Goal: Transaction & Acquisition: Purchase product/service

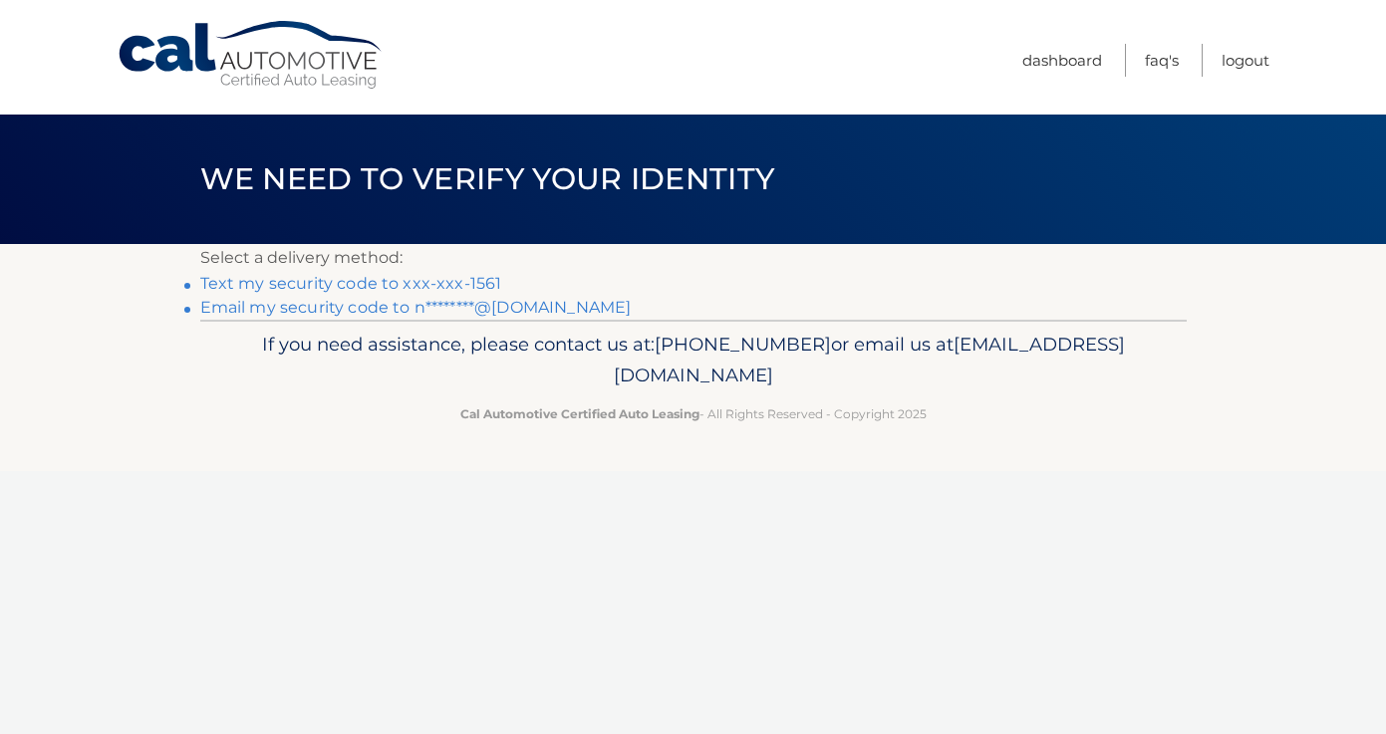
click at [321, 284] on link "Text my security code to xxx-xxx-1561" at bounding box center [351, 283] width 302 height 19
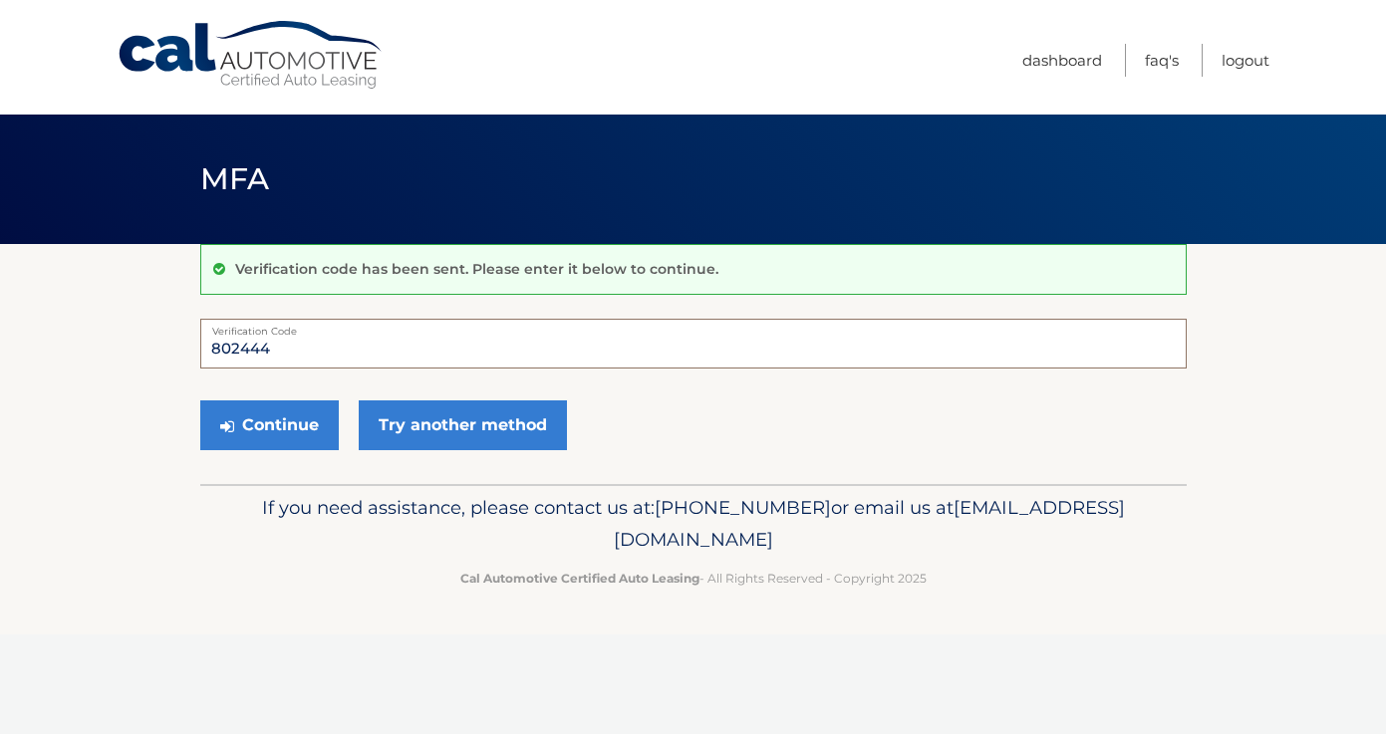
type input "802444"
click at [268, 424] on button "Continue" at bounding box center [269, 426] width 138 height 50
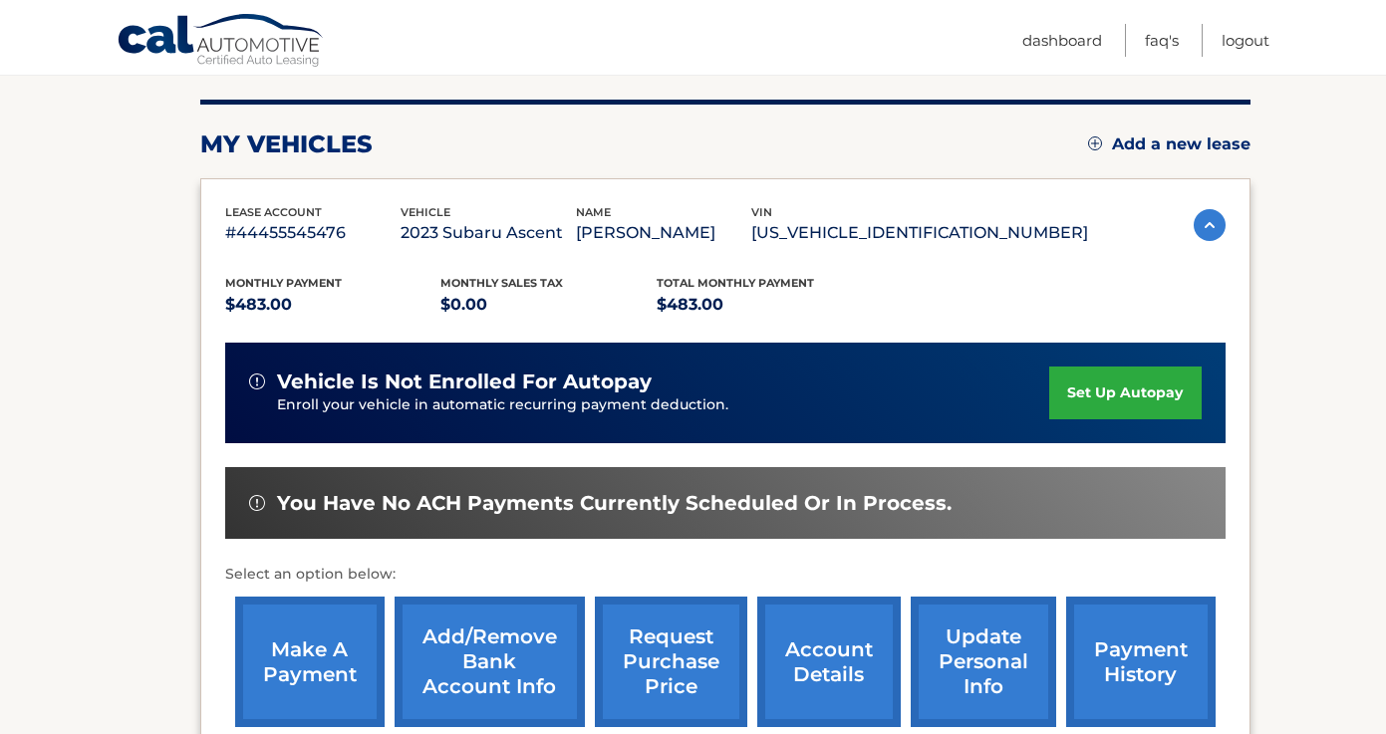
scroll to position [247, 0]
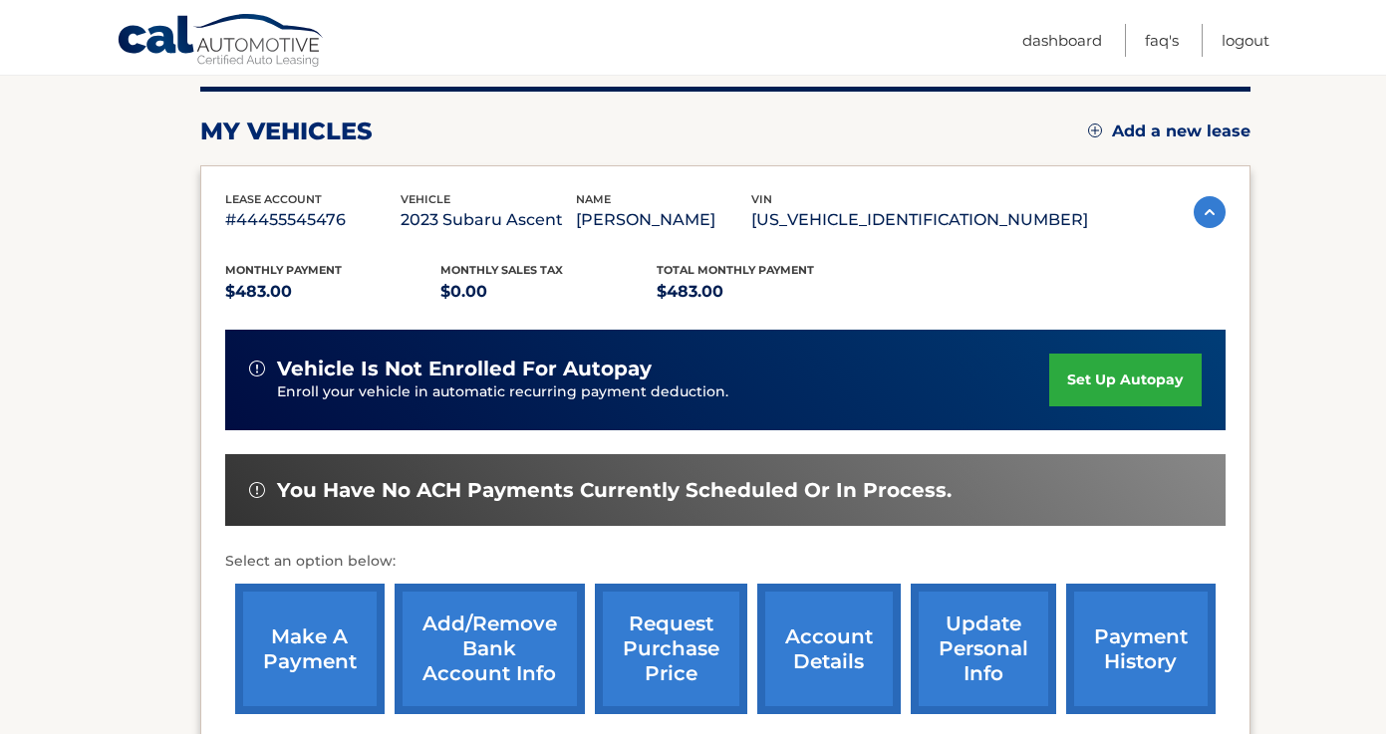
click at [290, 640] on link "make a payment" at bounding box center [309, 649] width 149 height 131
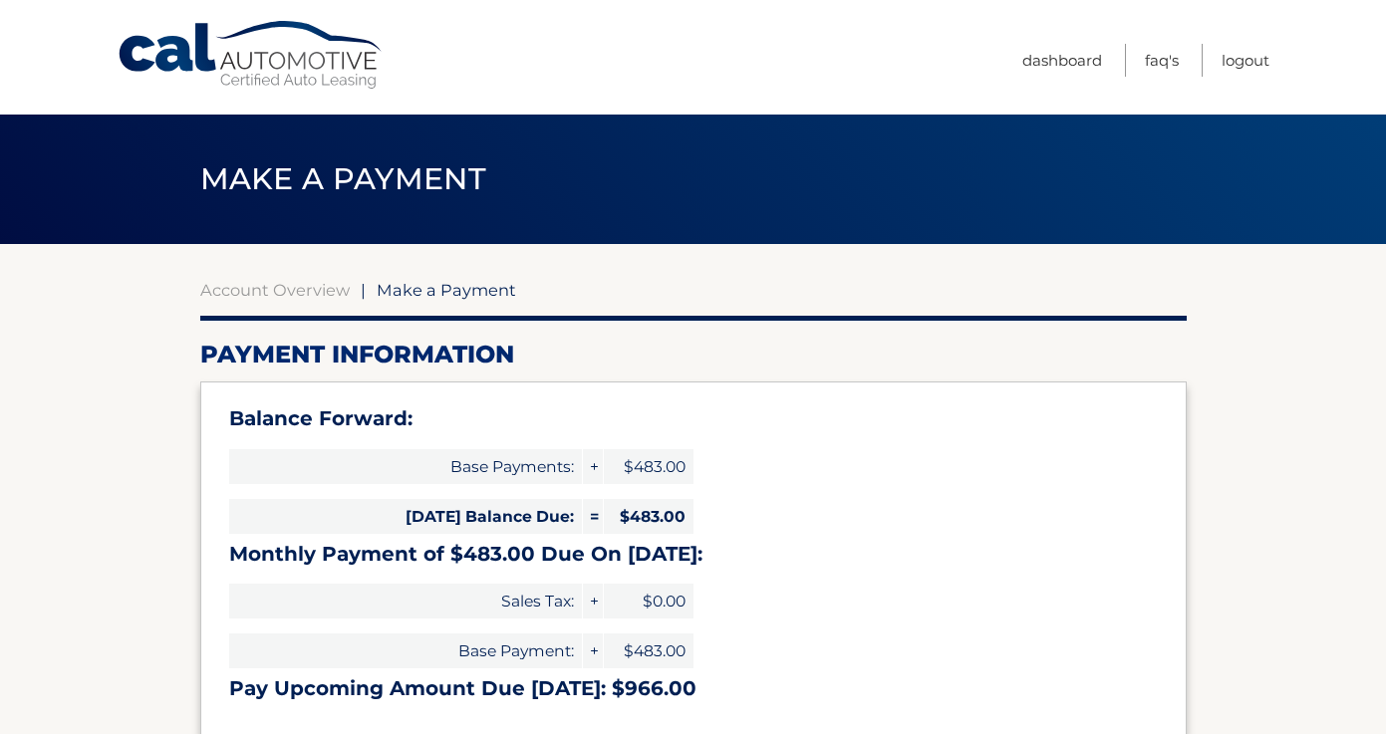
select select "M2IyNGFmMjUtMzU5Ni00OGU4LWIxNTMtMTAwY2EyNDAzOWE5"
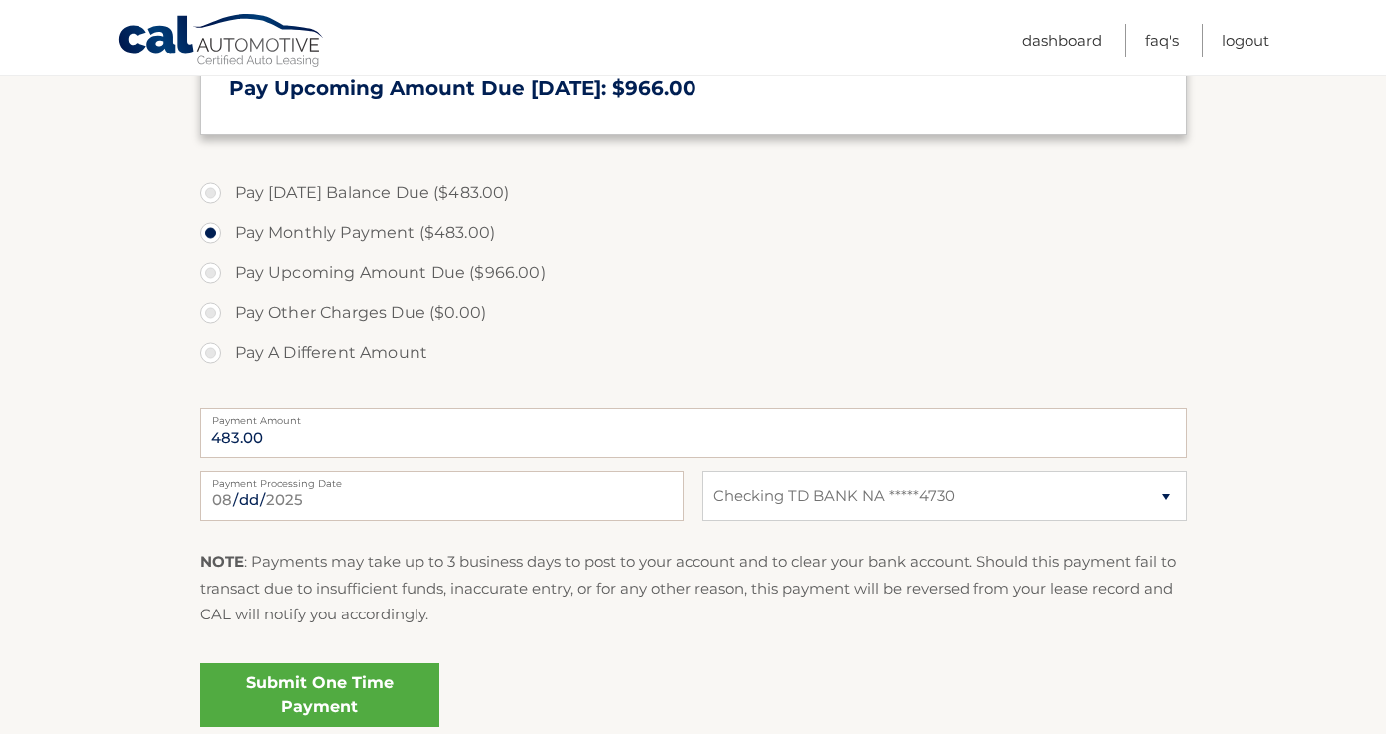
scroll to position [615, 0]
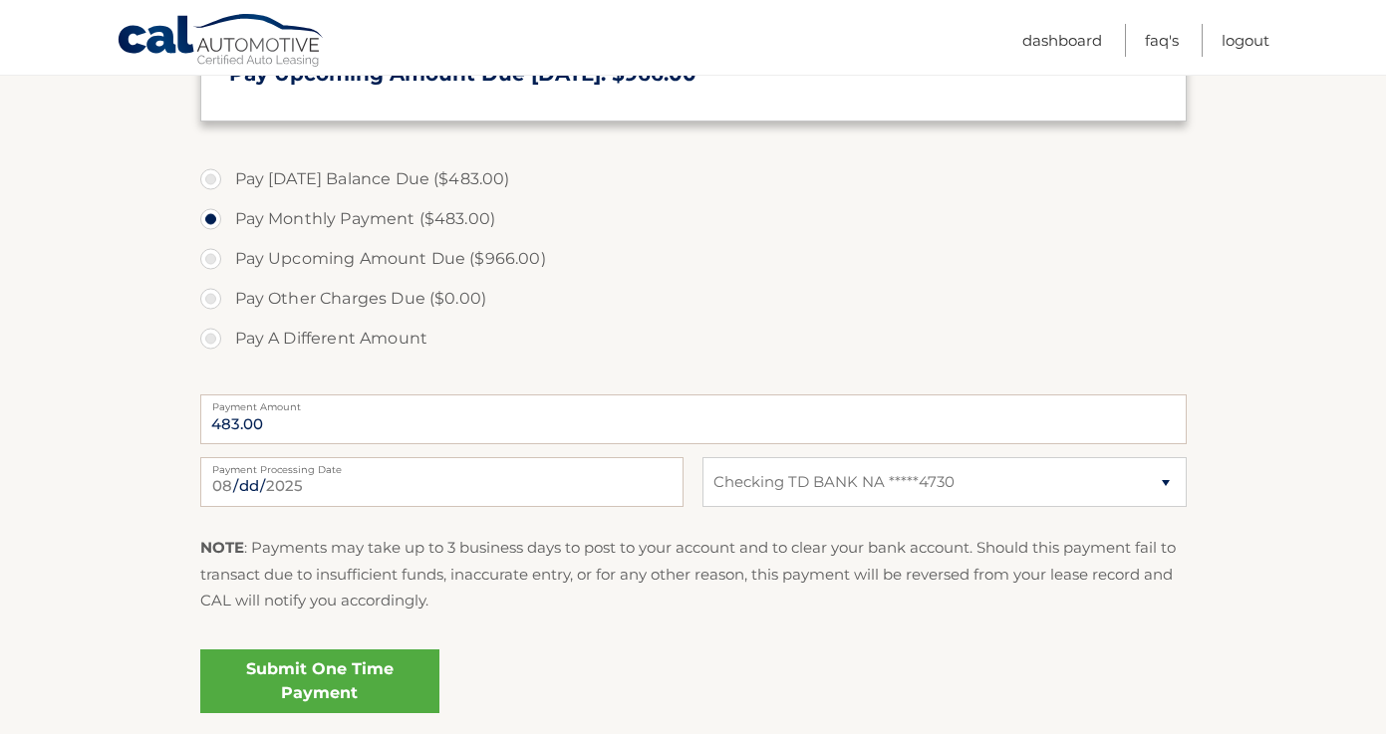
click at [293, 690] on link "Submit One Time Payment" at bounding box center [319, 682] width 239 height 64
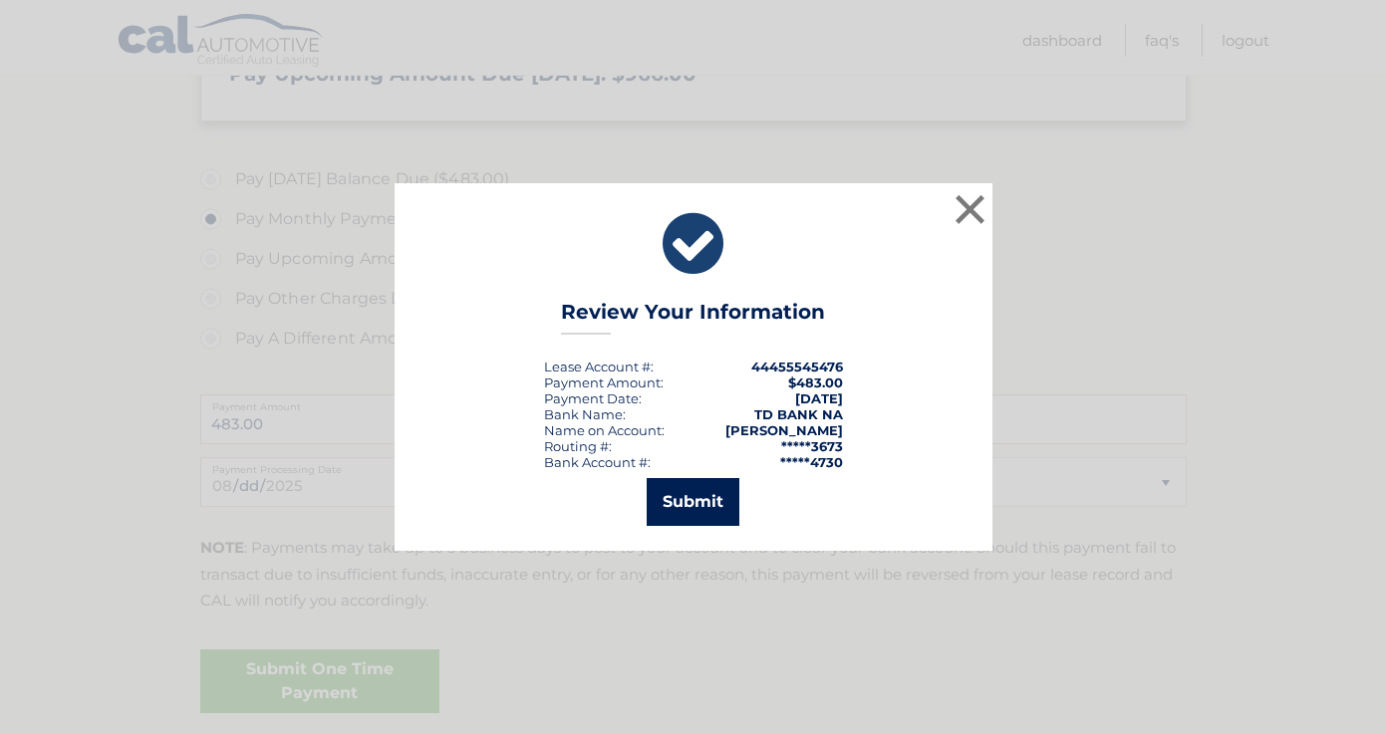
click at [706, 505] on button "Submit" at bounding box center [693, 502] width 93 height 48
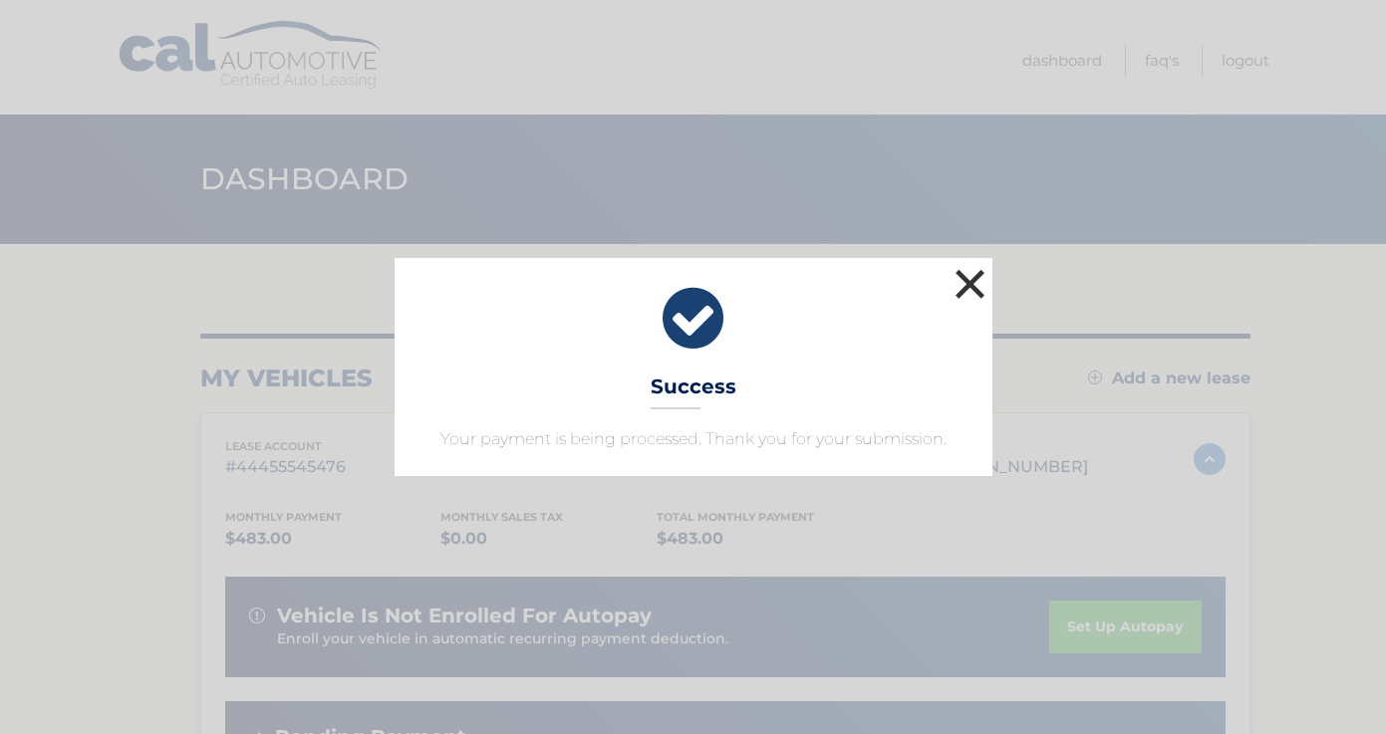
click at [972, 290] on button "×" at bounding box center [970, 284] width 40 height 40
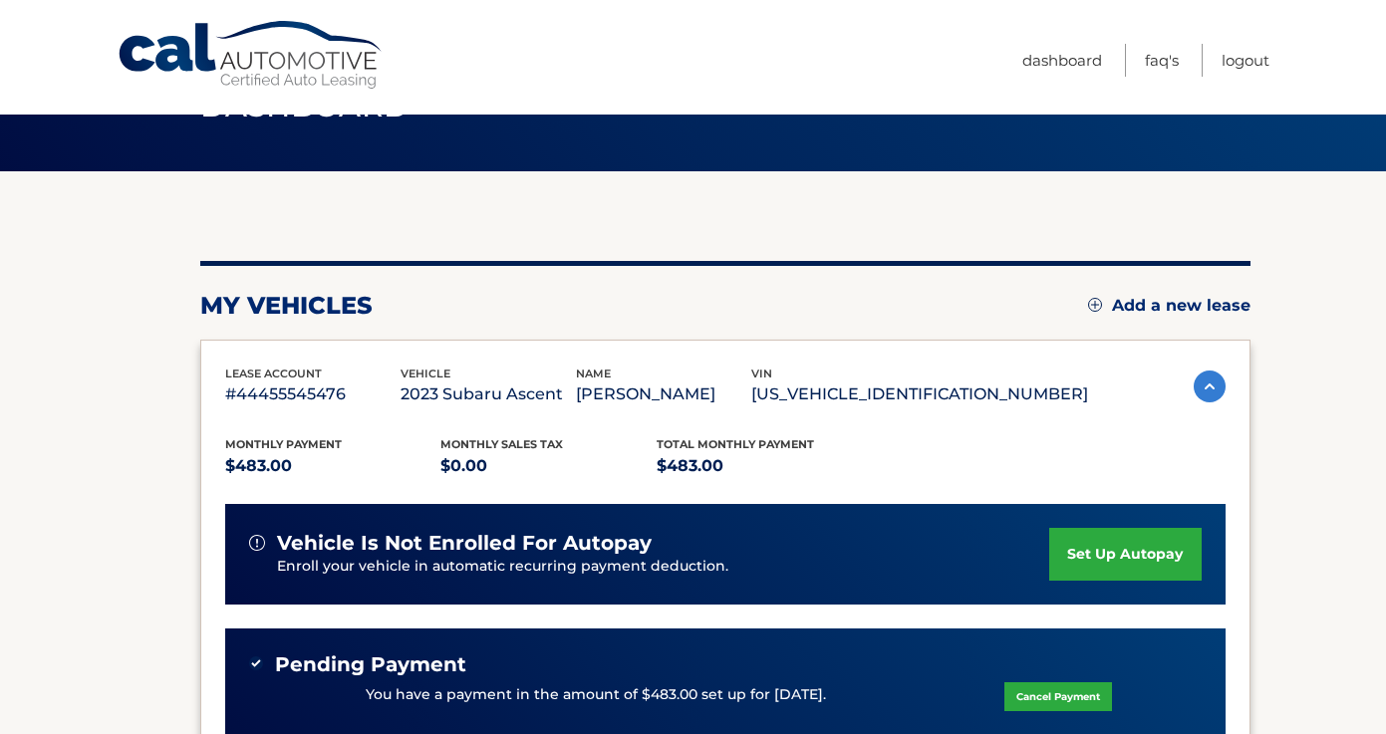
scroll to position [76, 0]
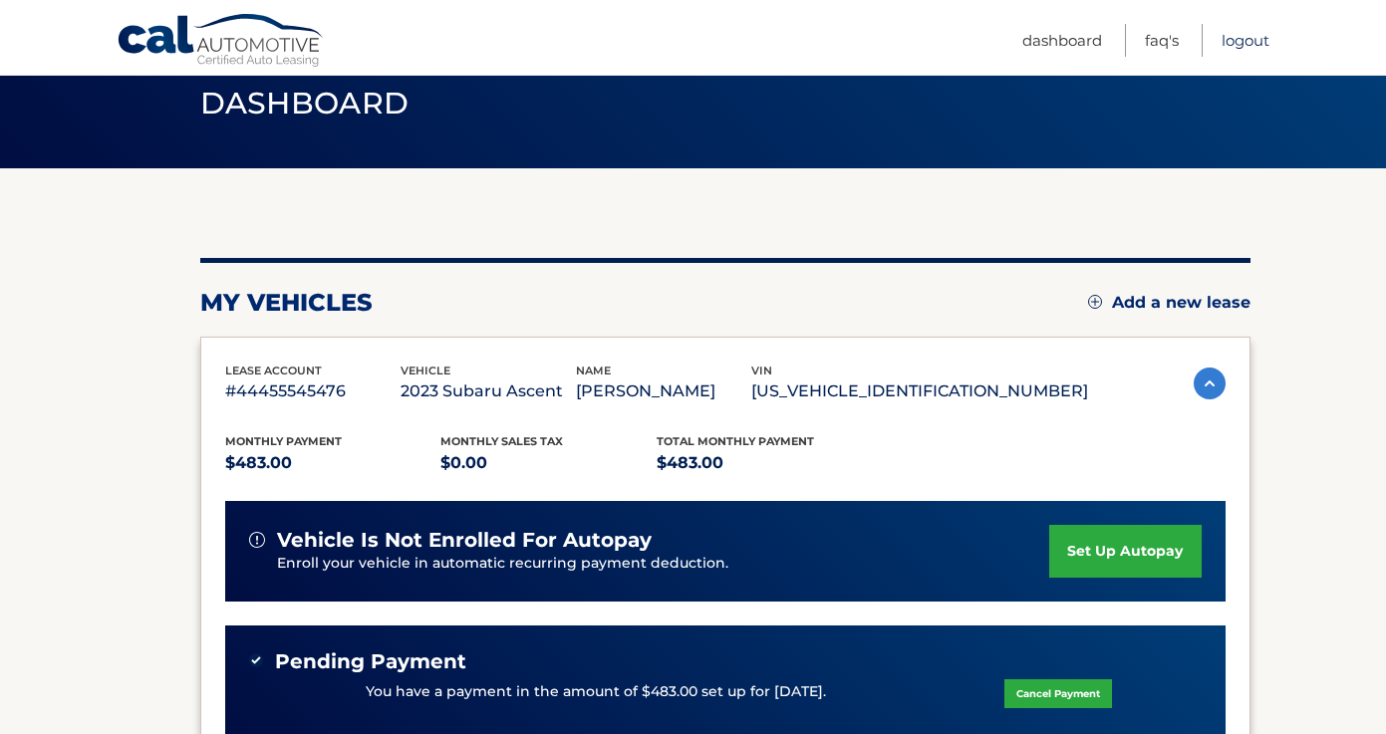
click at [1253, 38] on link "Logout" at bounding box center [1245, 40] width 48 height 33
